Goal: Book appointment/travel/reservation

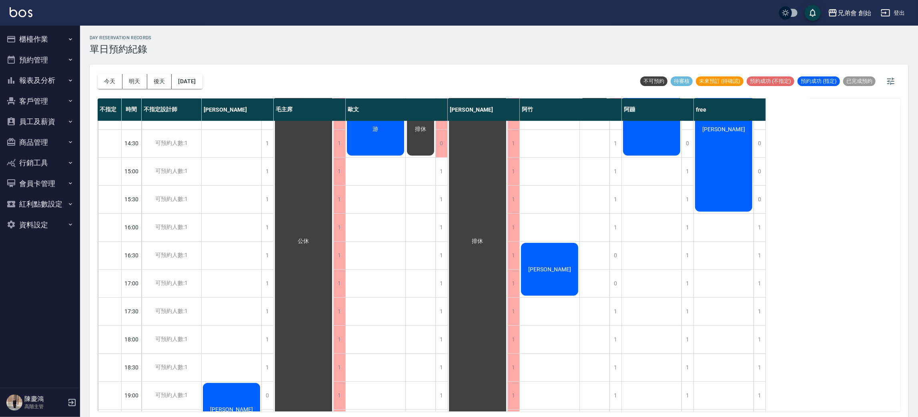
scroll to position [240, 0]
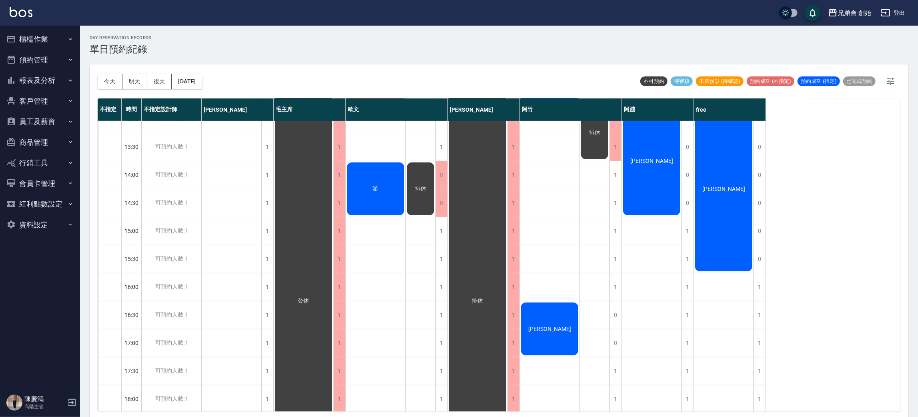
click at [111, 83] on button "今天" at bounding box center [110, 81] width 25 height 15
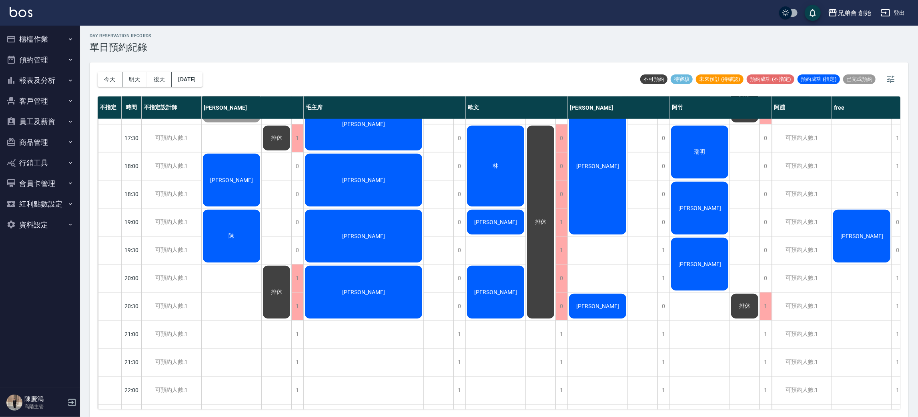
scroll to position [171, 0]
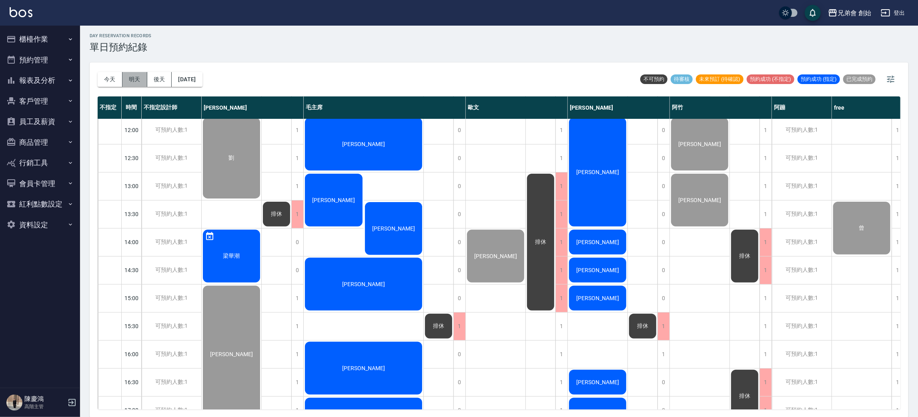
click at [130, 78] on button "明天" at bounding box center [134, 79] width 25 height 15
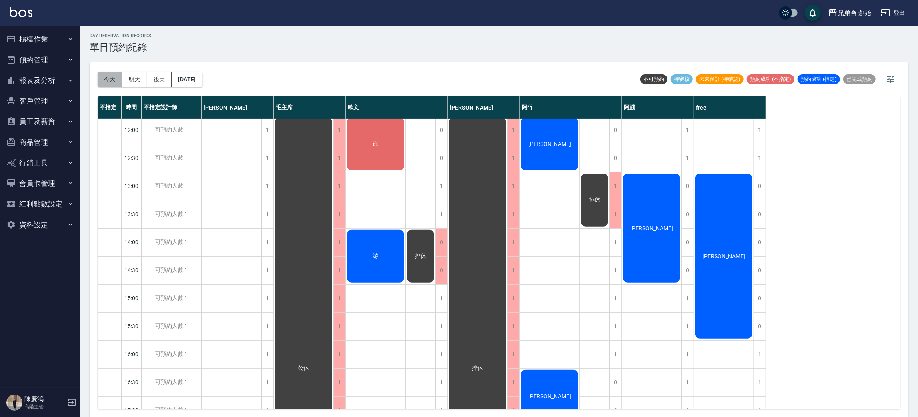
click at [112, 80] on button "今天" at bounding box center [110, 79] width 25 height 15
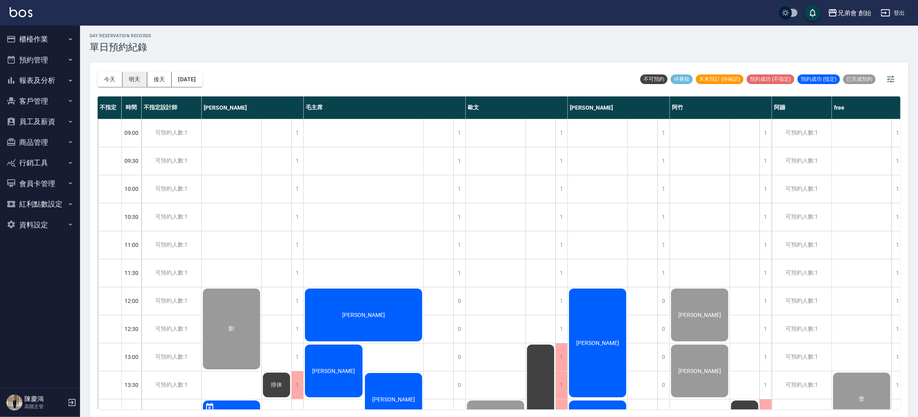
drag, startPoint x: 144, startPoint y: 68, endPoint x: 140, endPoint y: 73, distance: 6.0
click at [140, 73] on div "[DATE] [DATE] [DATE] [DATE]" at bounding box center [150, 79] width 105 height 34
click at [140, 73] on button "明天" at bounding box center [134, 79] width 25 height 15
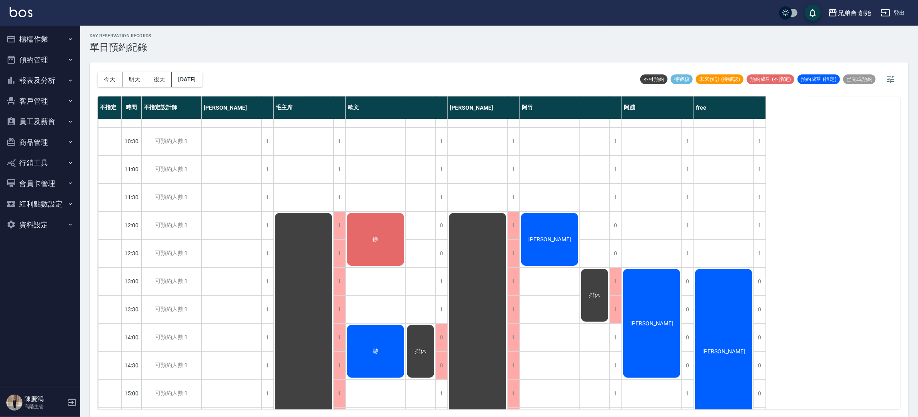
scroll to position [76, 0]
click at [442, 223] on div "0" at bounding box center [442, 225] width 12 height 28
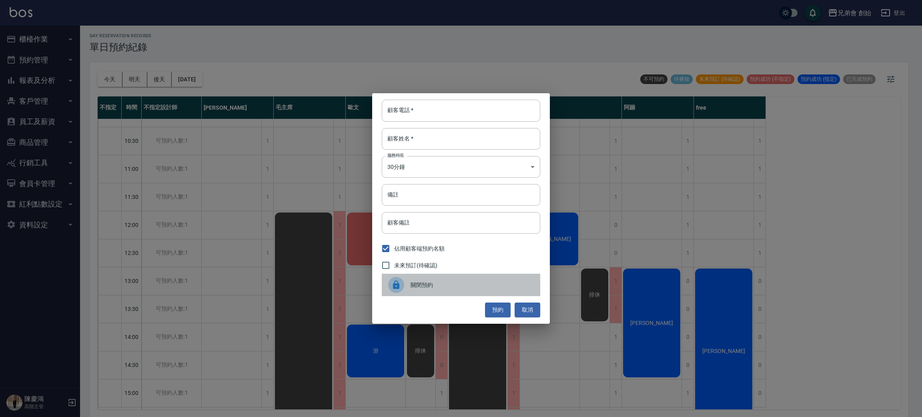
click at [393, 293] on div at bounding box center [399, 285] width 22 height 16
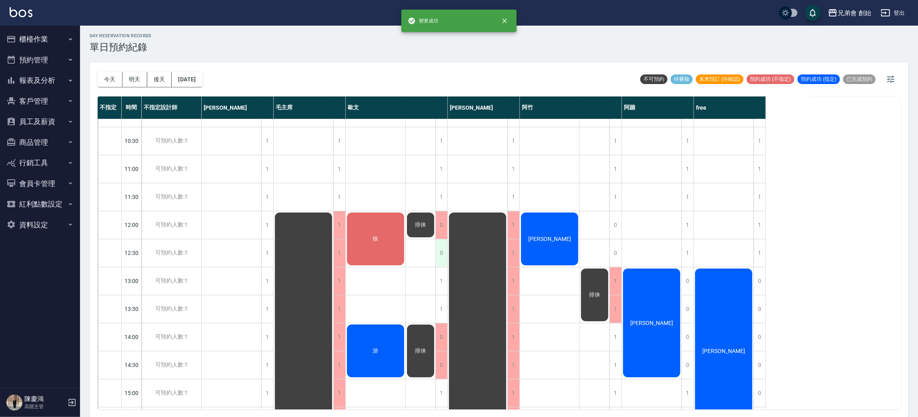
click at [445, 256] on div "0" at bounding box center [442, 253] width 12 height 28
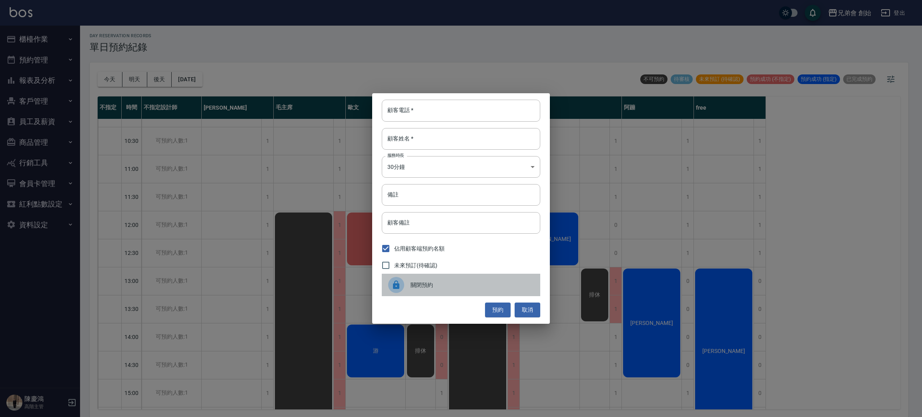
click at [419, 286] on span "關閉預約" at bounding box center [472, 285] width 123 height 8
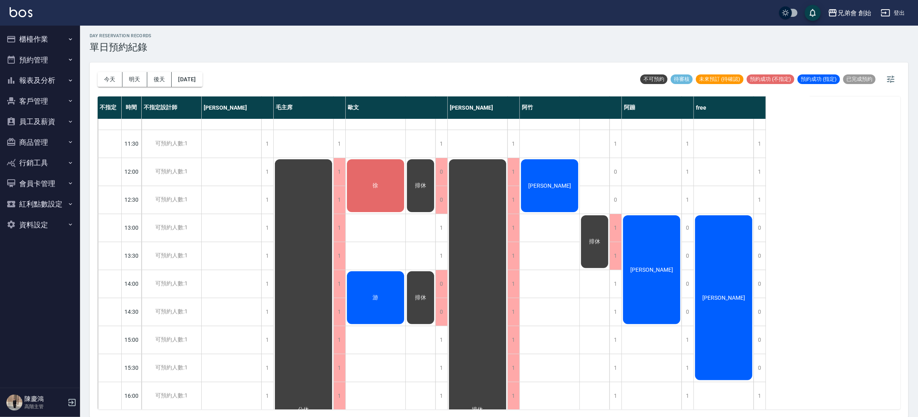
scroll to position [129, 0]
